Goal: Task Accomplishment & Management: Manage account settings

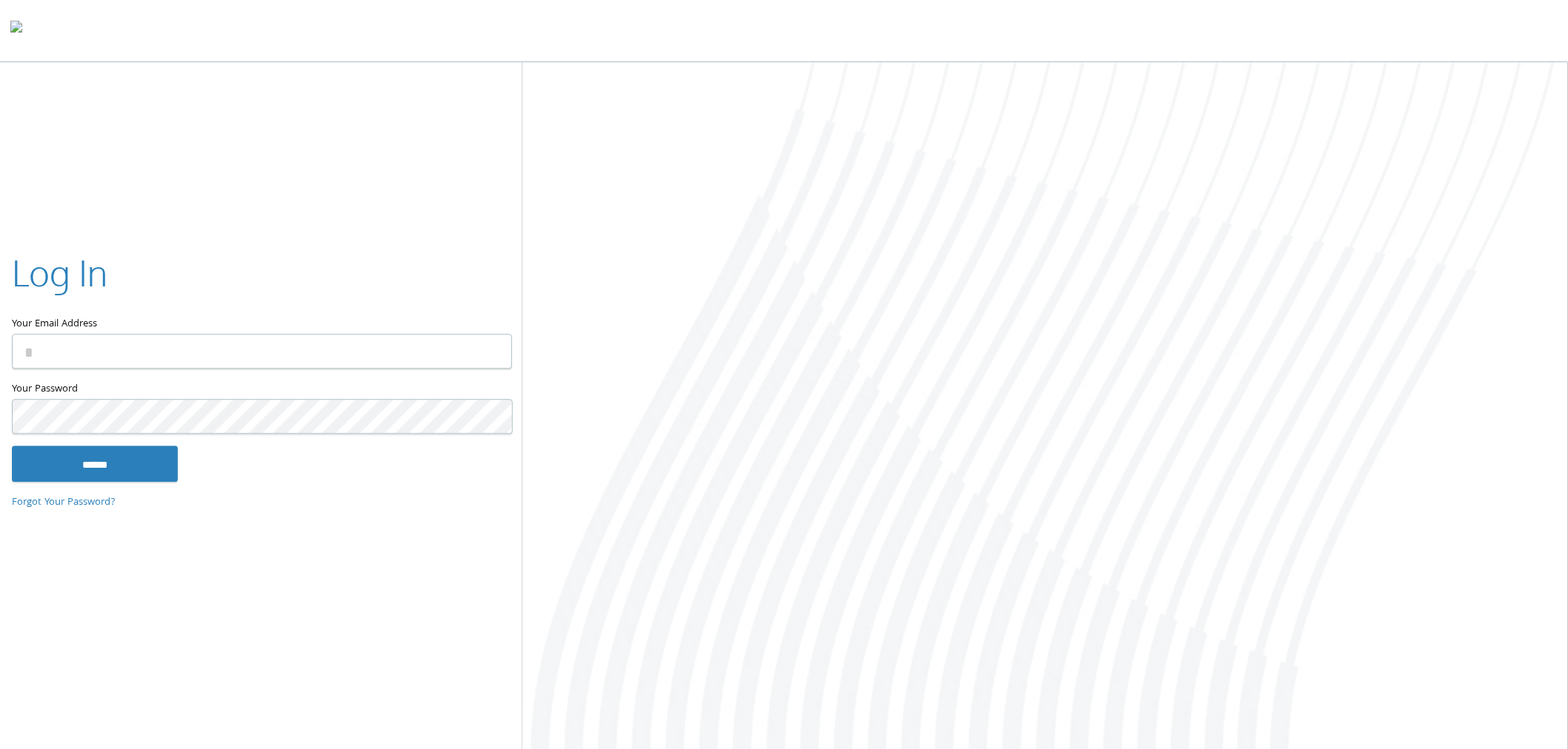
click at [165, 354] on input "Your Email Address" at bounding box center [262, 352] width 500 height 35
type input "**********"
click at [12, 447] on input "******" at bounding box center [95, 465] width 166 height 36
